Goal: Task Accomplishment & Management: Manage account settings

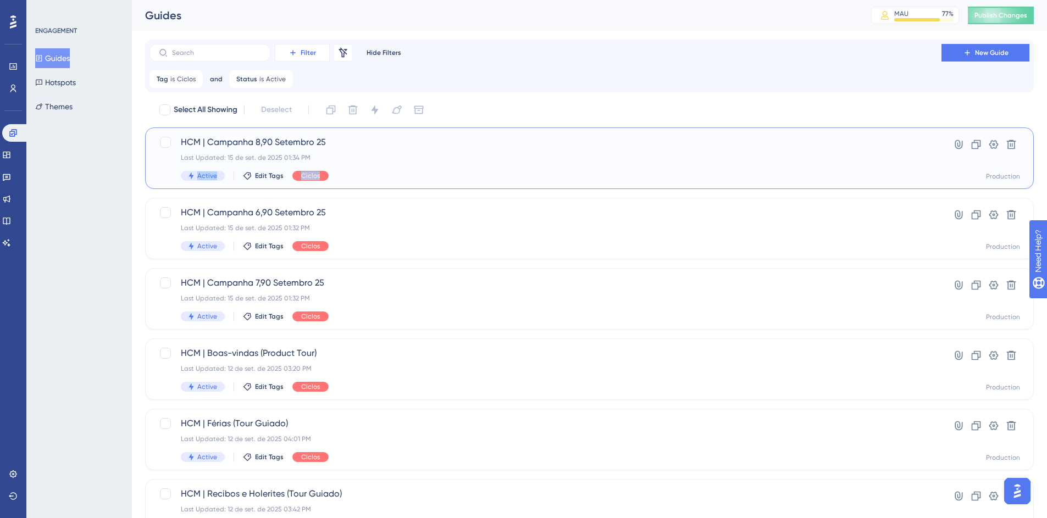
drag, startPoint x: 412, startPoint y: 179, endPoint x: 329, endPoint y: 58, distance: 146.5
click at [329, 58] on div "Filter Remove Filters Hide Filters New Guide Tag is Ciclos Ciclos Remove and St…" at bounding box center [589, 442] width 889 height 805
click at [271, 23] on div "Guides" at bounding box center [494, 15] width 699 height 15
click at [995, 21] on button "Publish Changes" at bounding box center [1001, 16] width 66 height 18
click at [477, 168] on div "HCM | Campanha 8,90 Setembro 25 Last Updated: 15 de set. de 2025 01:34 PM Activ…" at bounding box center [545, 158] width 729 height 45
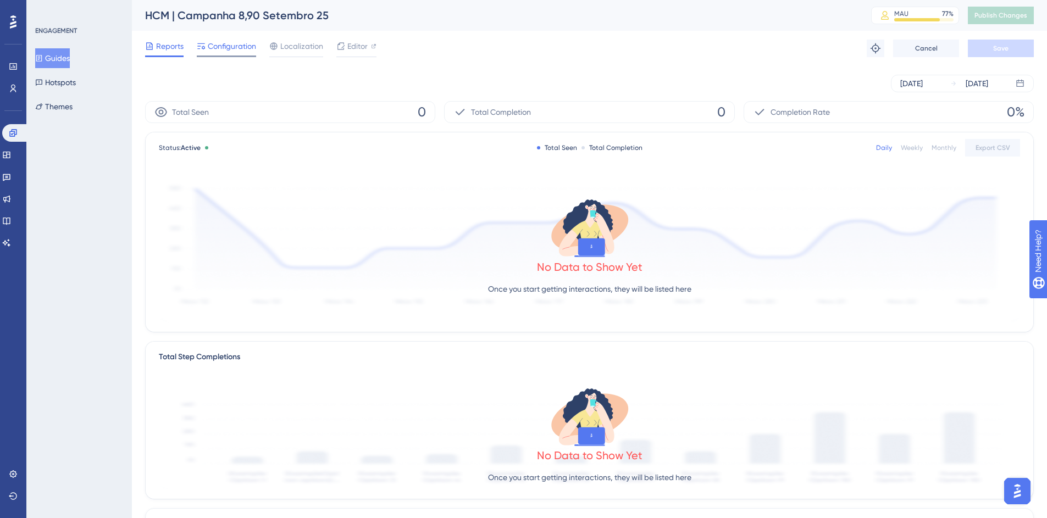
click at [252, 51] on span "Configuration" at bounding box center [232, 46] width 48 height 13
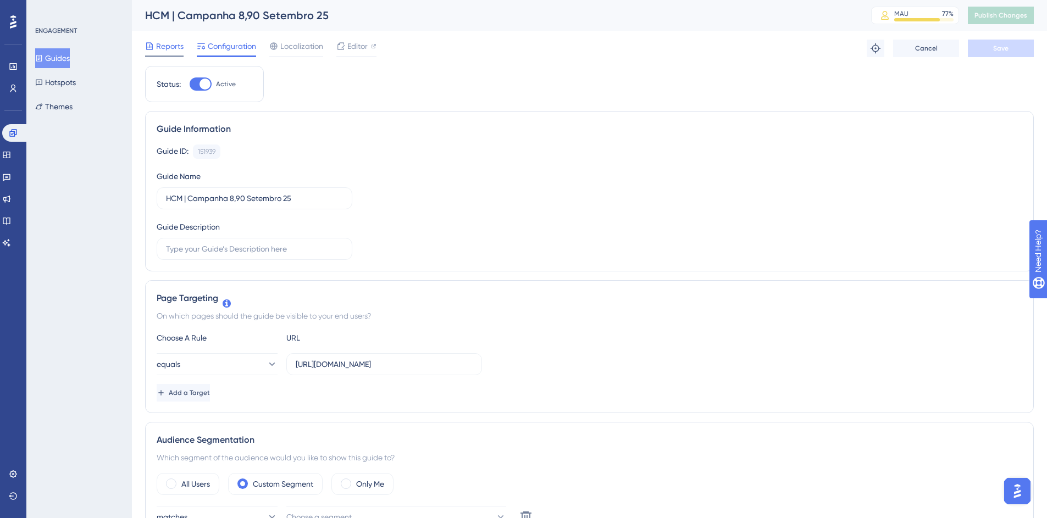
click at [160, 53] on div "Reports" at bounding box center [164, 49] width 38 height 18
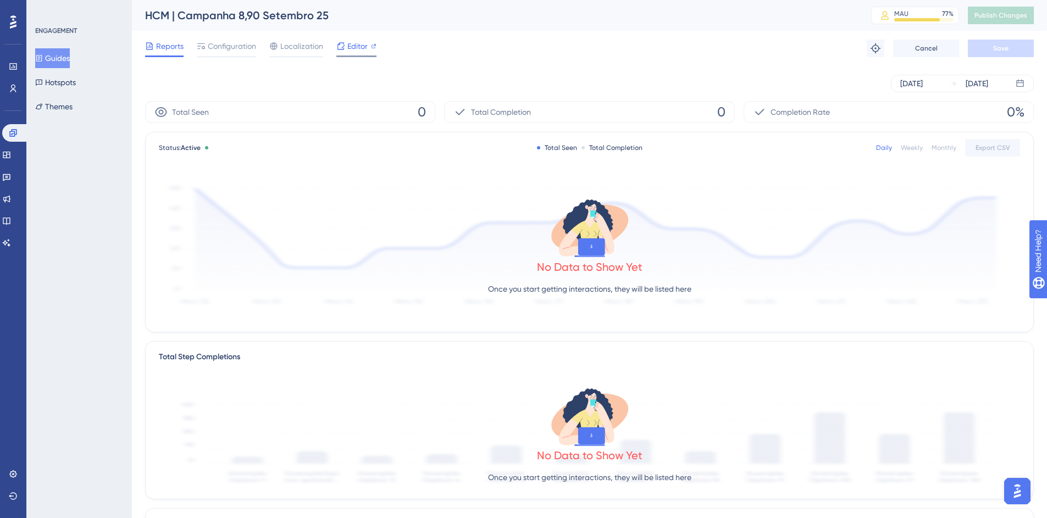
click at [363, 50] on span "Editor" at bounding box center [357, 46] width 20 height 13
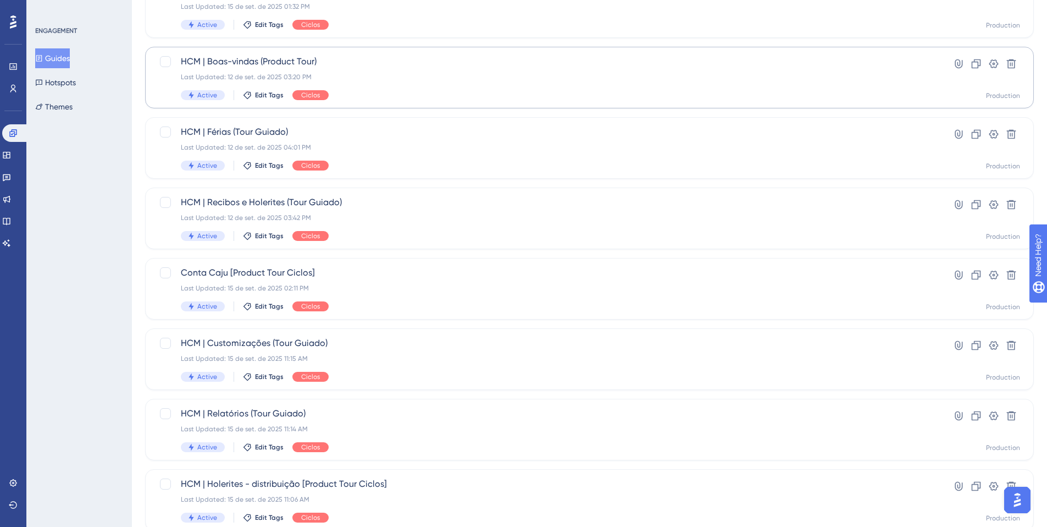
scroll to position [353, 0]
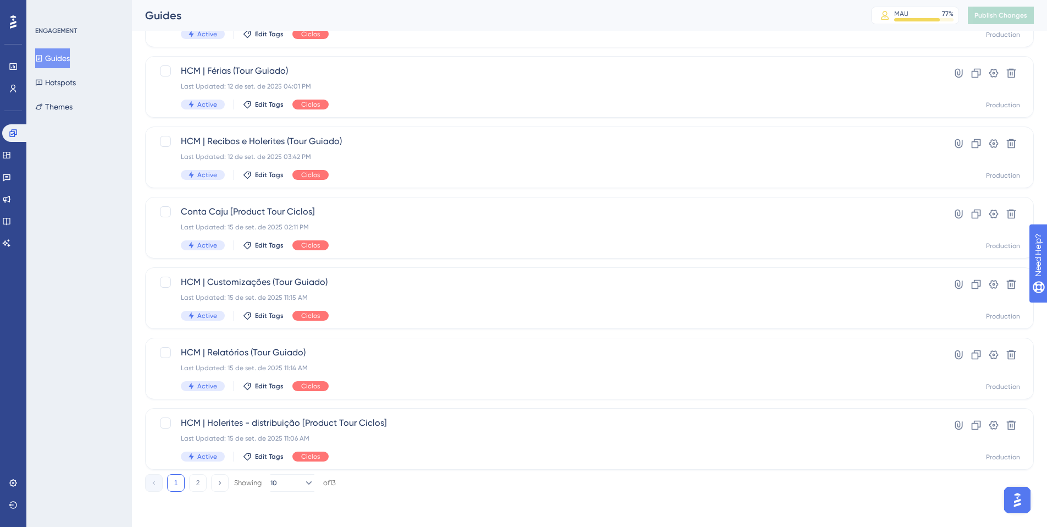
click at [192, 486] on button "2" at bounding box center [198, 483] width 18 height 18
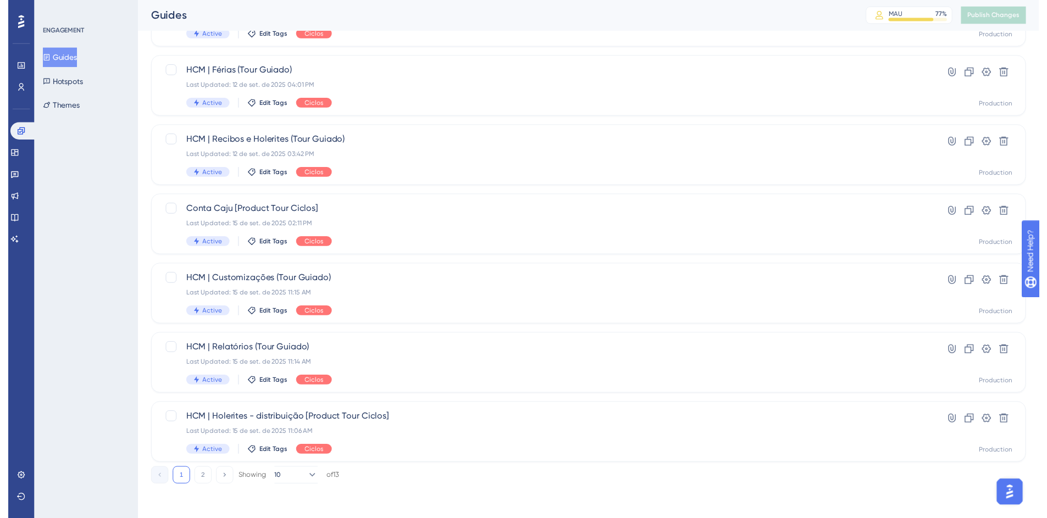
scroll to position [0, 0]
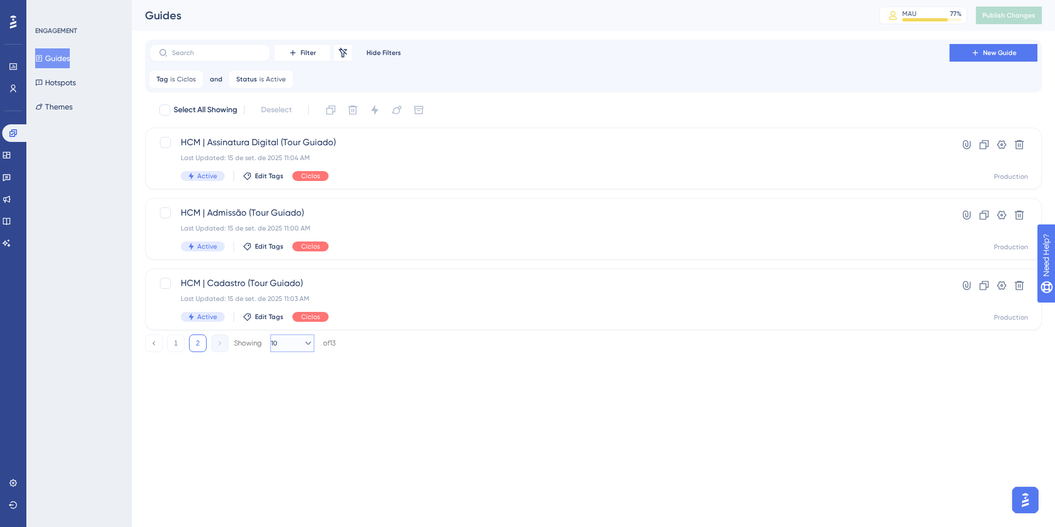
click at [293, 340] on button "10" at bounding box center [292, 343] width 44 height 18
click at [297, 397] on div "20 20" at bounding box center [292, 396] width 21 height 22
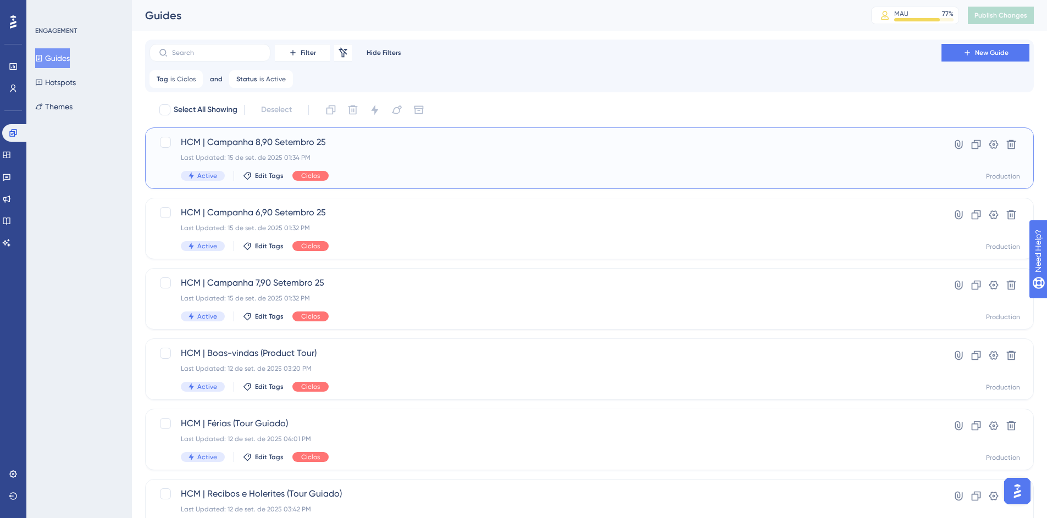
click at [390, 142] on span "HCM | Campanha 8,90 [DATE]" at bounding box center [545, 142] width 729 height 13
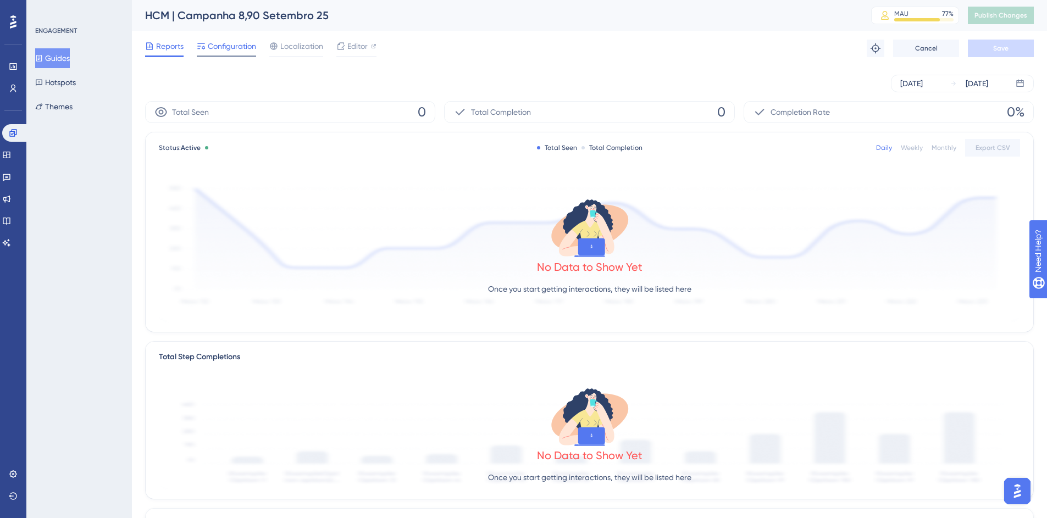
click at [244, 43] on span "Configuration" at bounding box center [232, 46] width 48 height 13
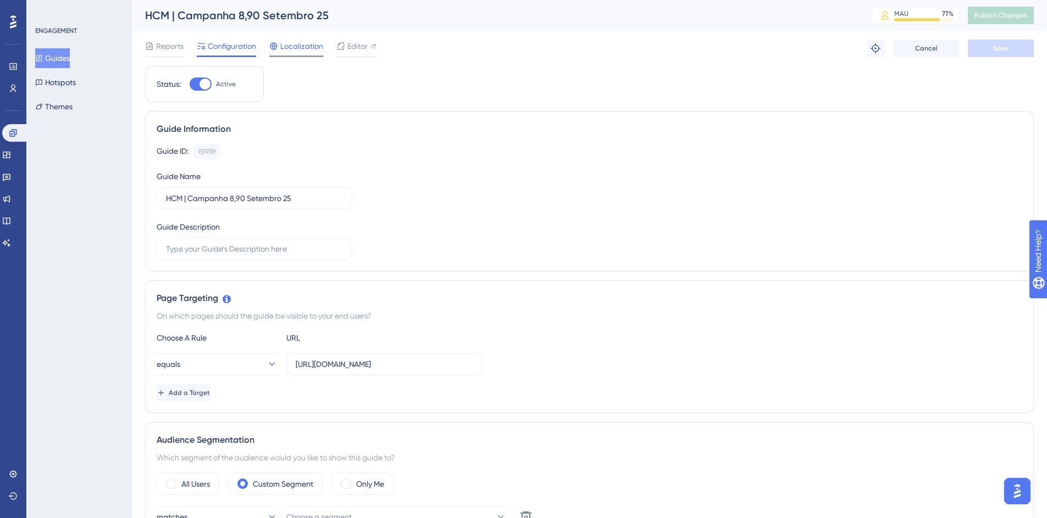
click at [297, 47] on span "Localization" at bounding box center [301, 46] width 43 height 13
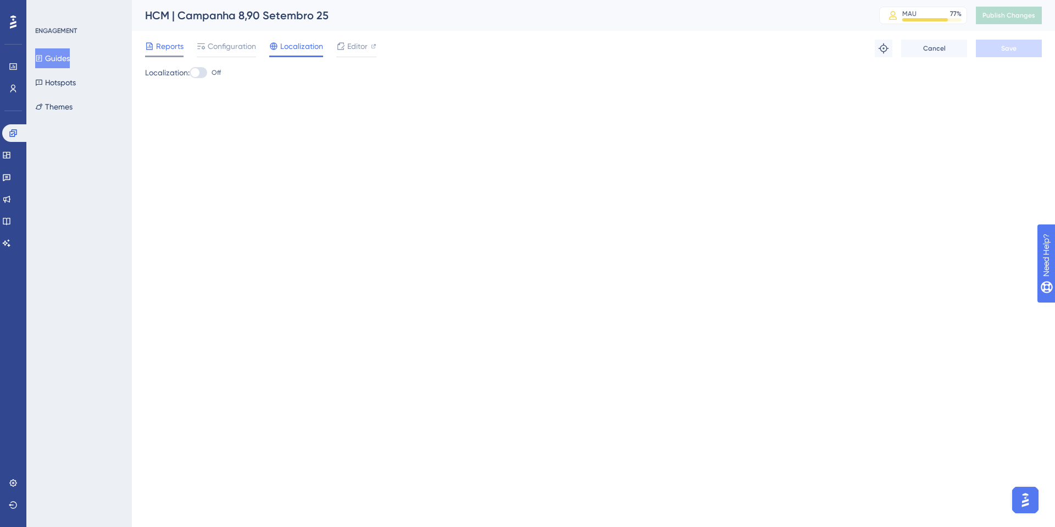
click at [163, 53] on div "Reports" at bounding box center [164, 49] width 38 height 18
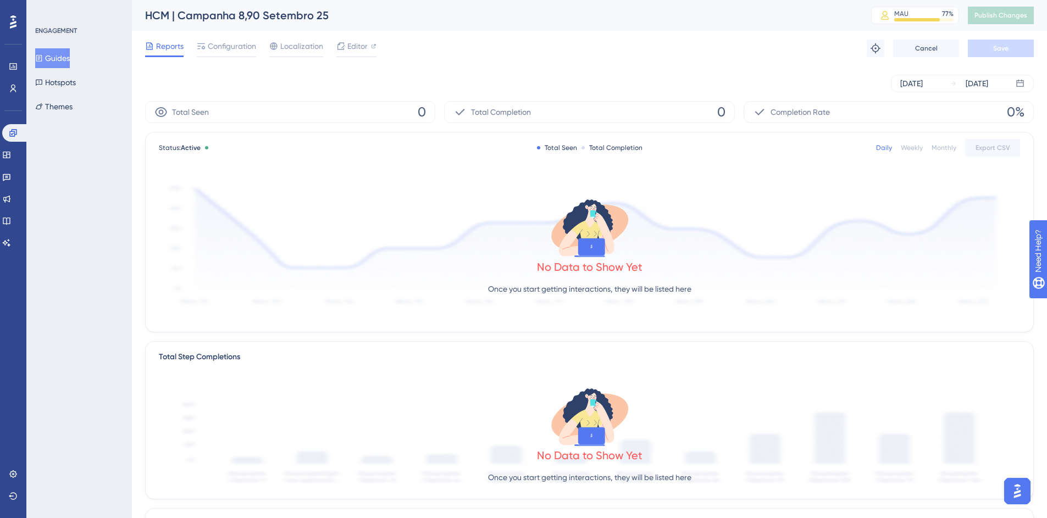
click at [63, 60] on button "Guides" at bounding box center [52, 58] width 35 height 20
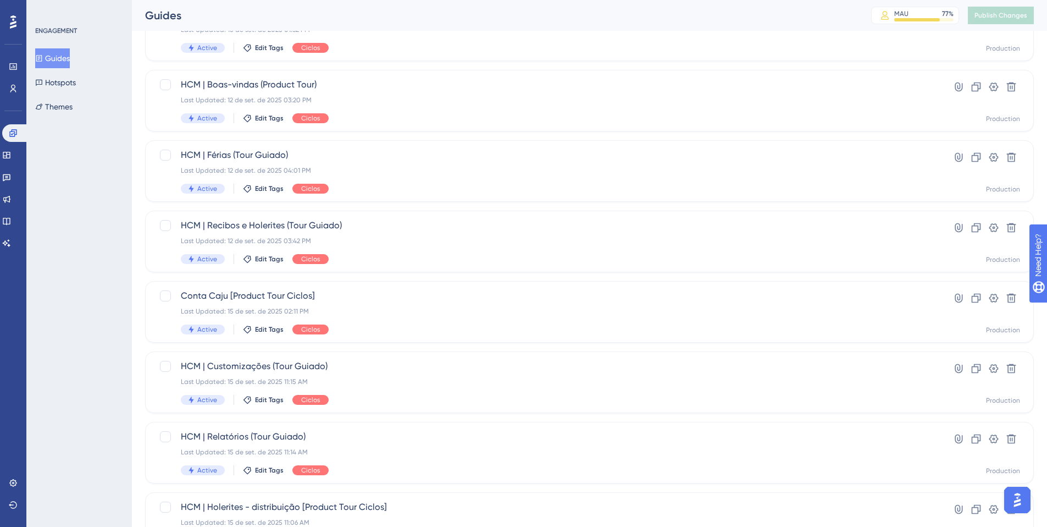
scroll to position [263, 0]
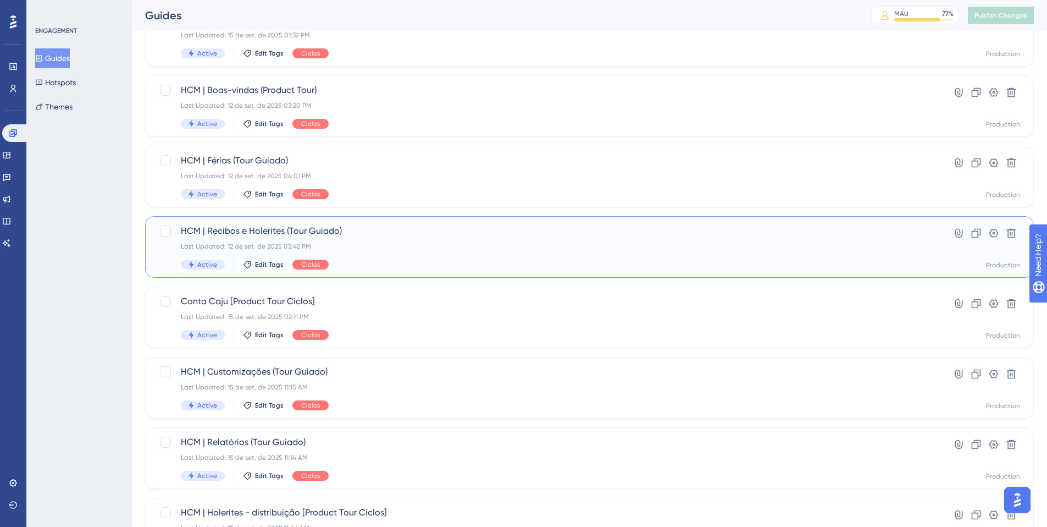
click at [343, 250] on div "Last Updated: 12 de set. de 2025 03:42 PM" at bounding box center [545, 246] width 729 height 9
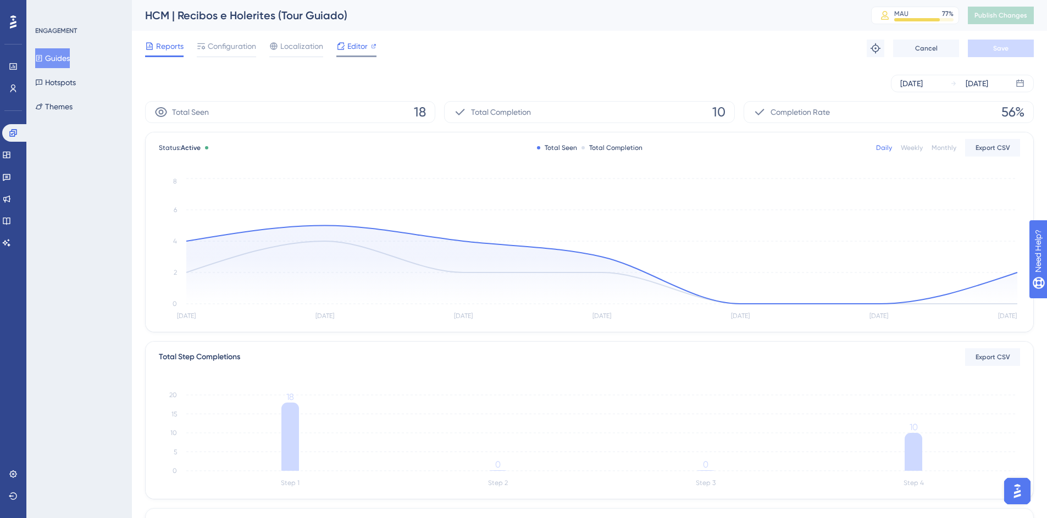
click at [341, 43] on icon at bounding box center [340, 46] width 9 height 9
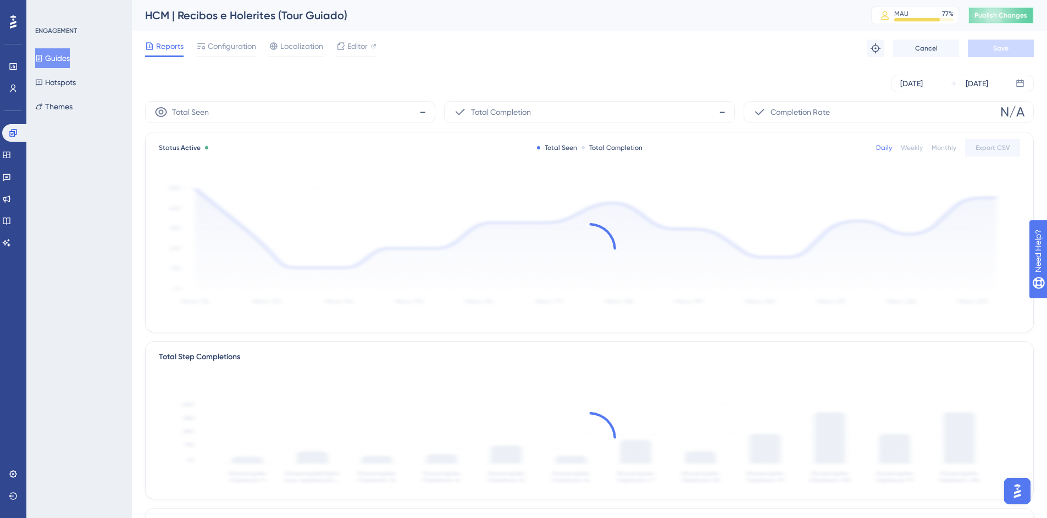
click at [1006, 15] on span "Publish Changes" at bounding box center [1001, 15] width 53 height 9
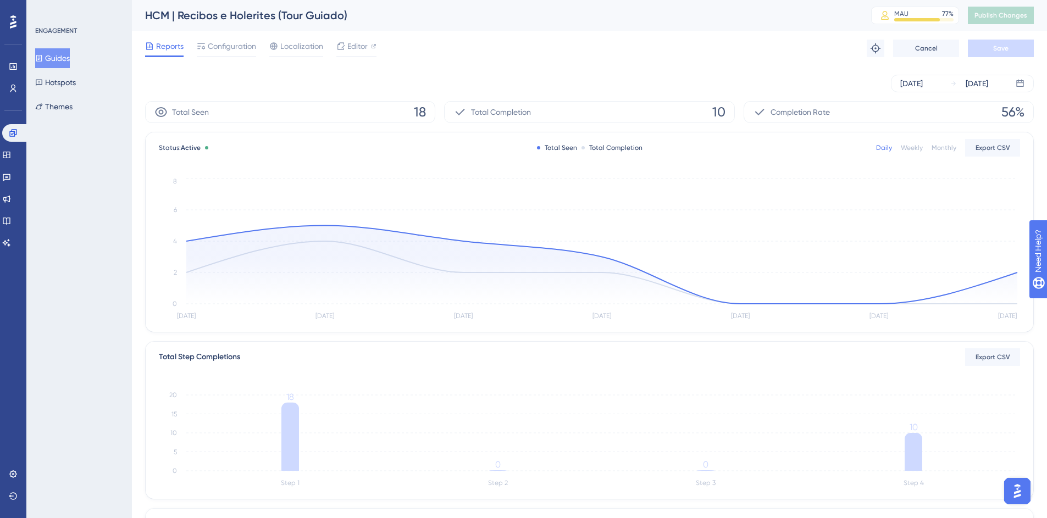
click at [60, 57] on button "Guides" at bounding box center [52, 58] width 35 height 20
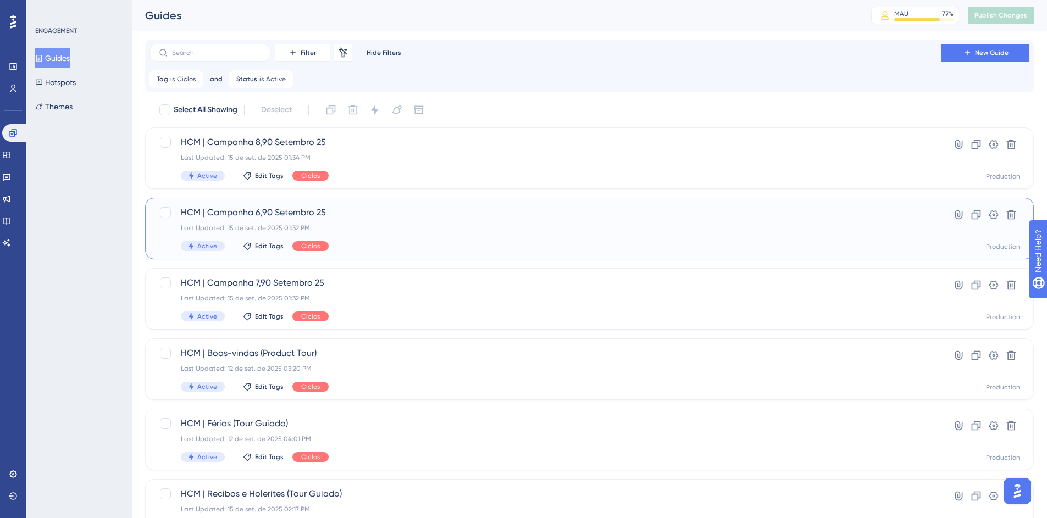
click at [422, 218] on span "HCM | Campanha 6,90 Setembro 25" at bounding box center [545, 212] width 729 height 13
